Goal: Navigation & Orientation: Go to known website

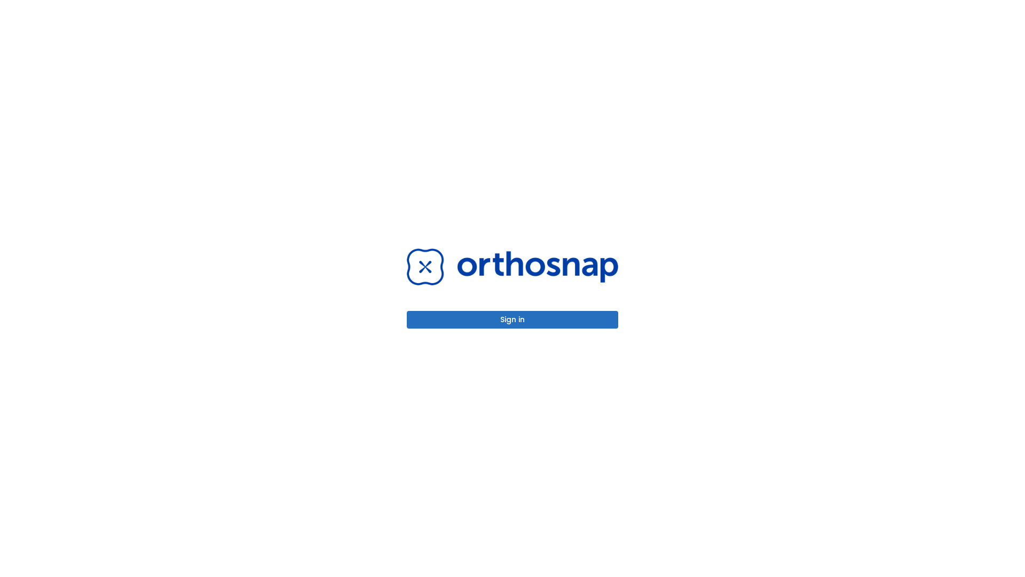
click at [513, 319] on button "Sign in" at bounding box center [512, 320] width 211 height 18
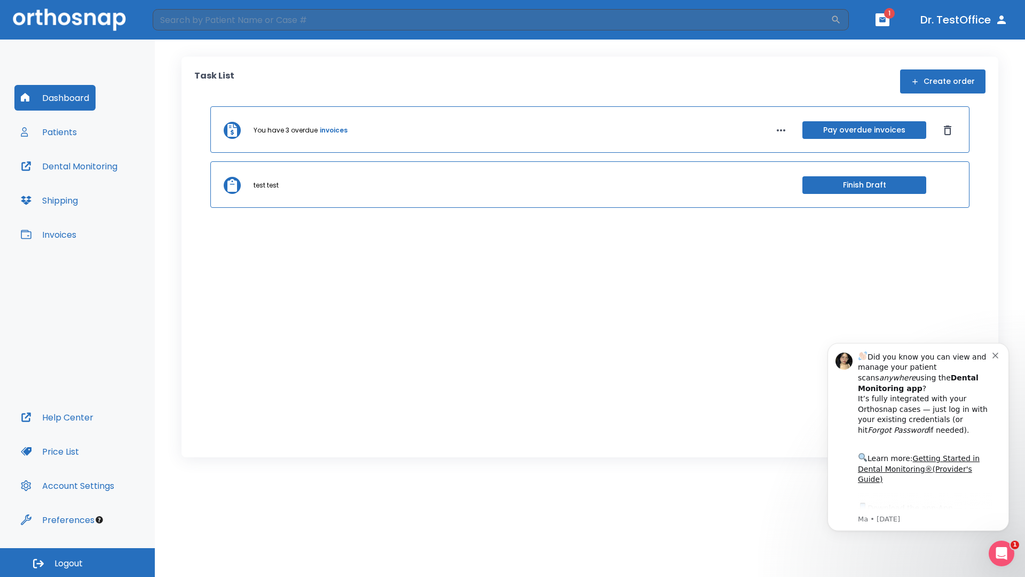
click at [77, 562] on span "Logout" at bounding box center [68, 564] width 28 height 12
